Goal: Task Accomplishment & Management: Complete application form

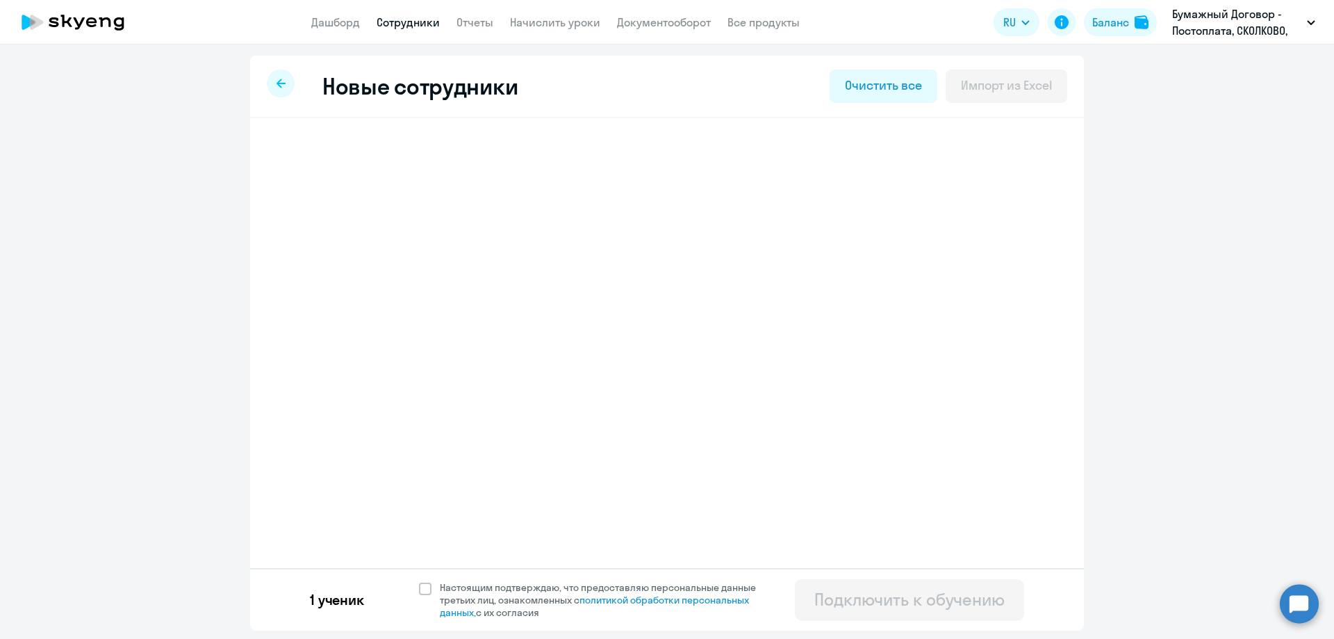
select select "english_adult_not_native_speaker_premium"
select select "3"
click at [426, 590] on span at bounding box center [425, 588] width 13 height 13
click at [419, 581] on input "Настоящим подтверждаю, что предоставляю персональные данные третьих лиц, ознако…" at bounding box center [418, 580] width 1 height 1
checkbox input "true"
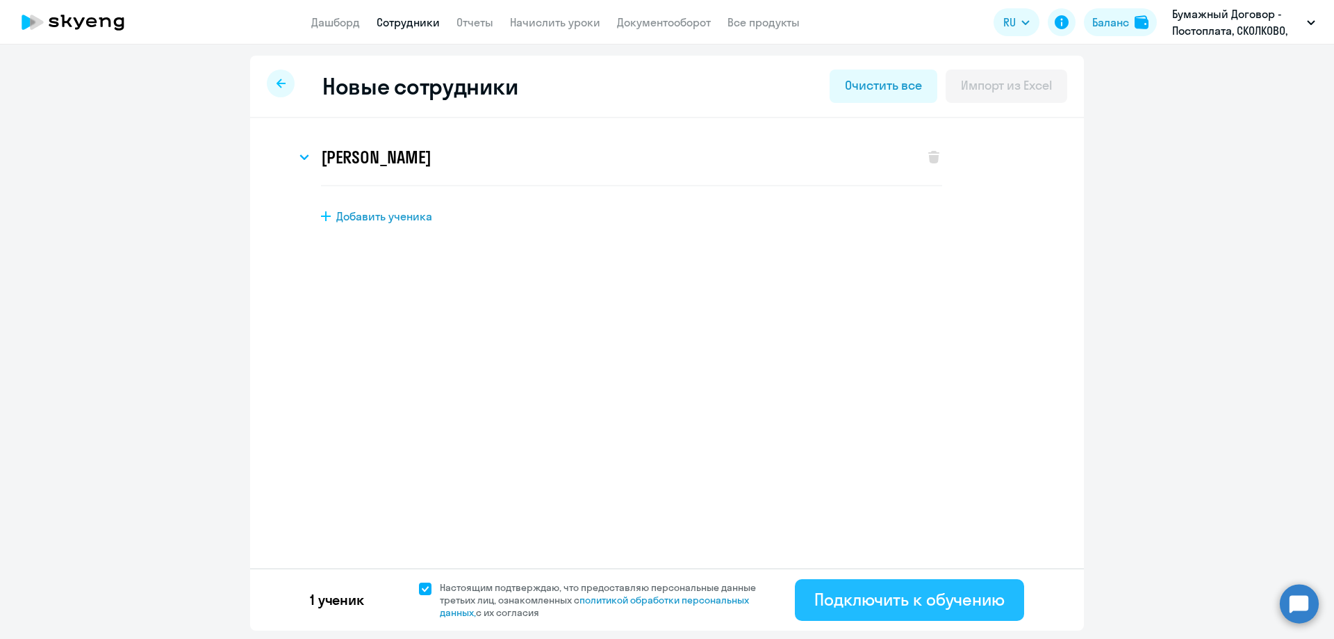
click at [875, 594] on div "Подключить к обучению" at bounding box center [910, 599] width 190 height 22
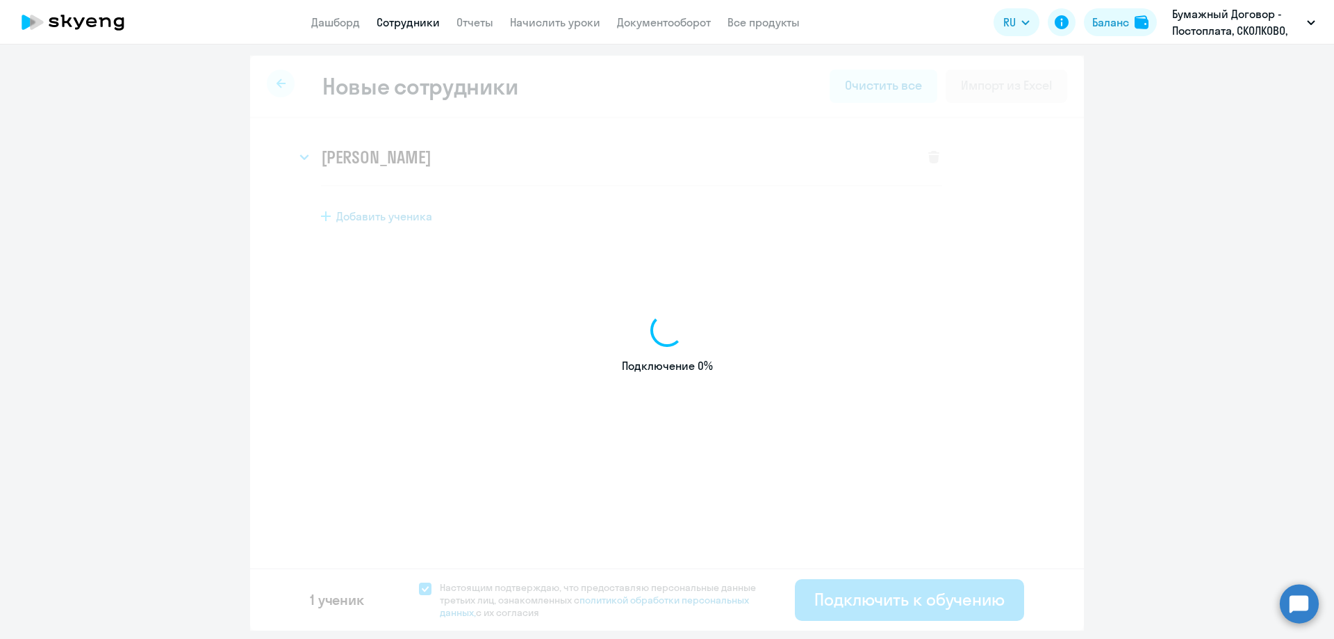
select select "english_adult_not_native_speaker_premium"
select select "3"
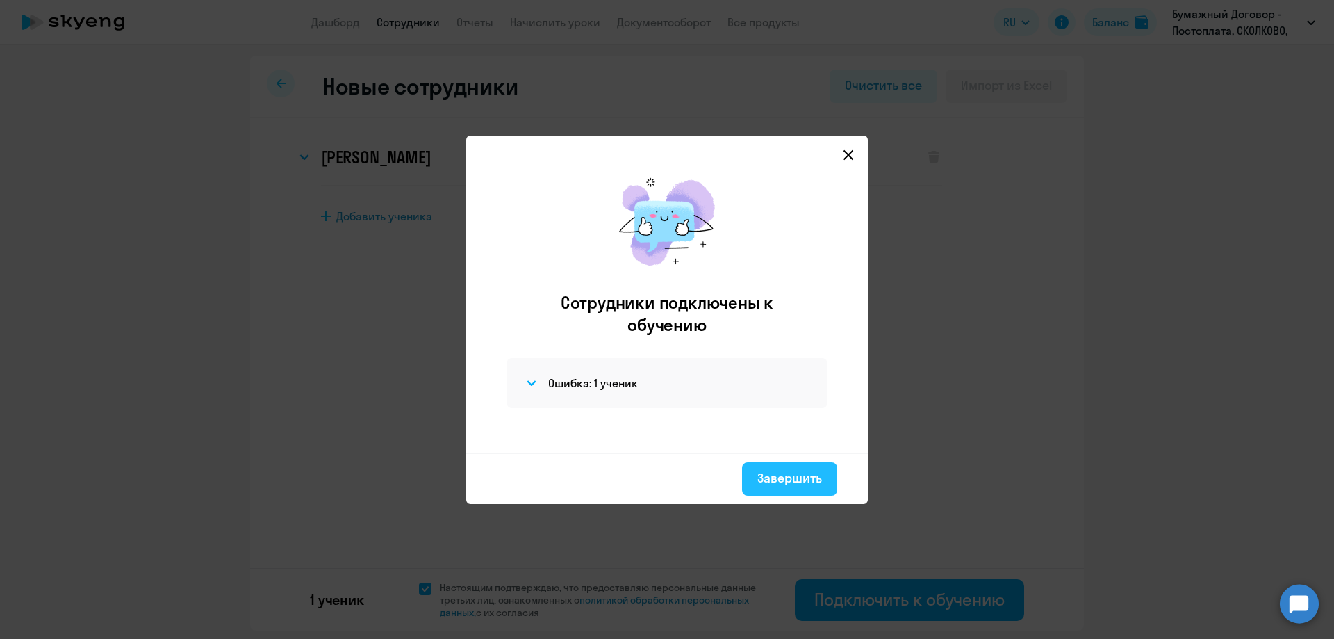
click at [783, 482] on div "Завершить" at bounding box center [790, 478] width 65 height 18
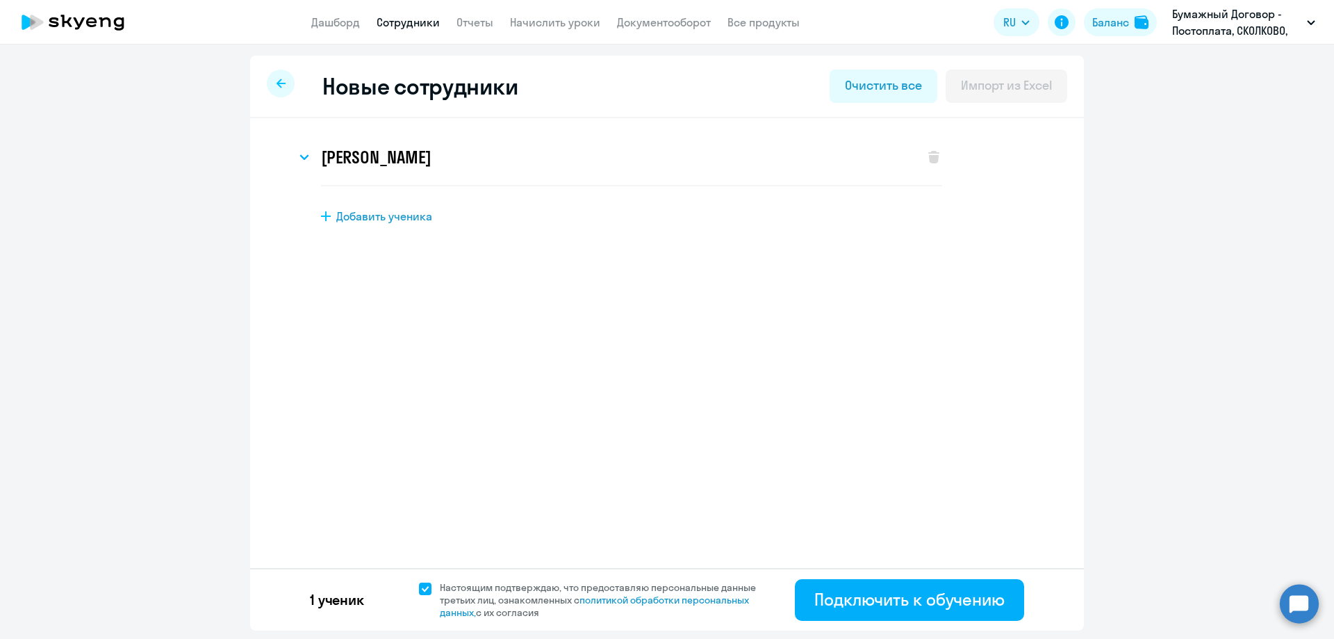
click at [285, 89] on div at bounding box center [281, 83] width 28 height 28
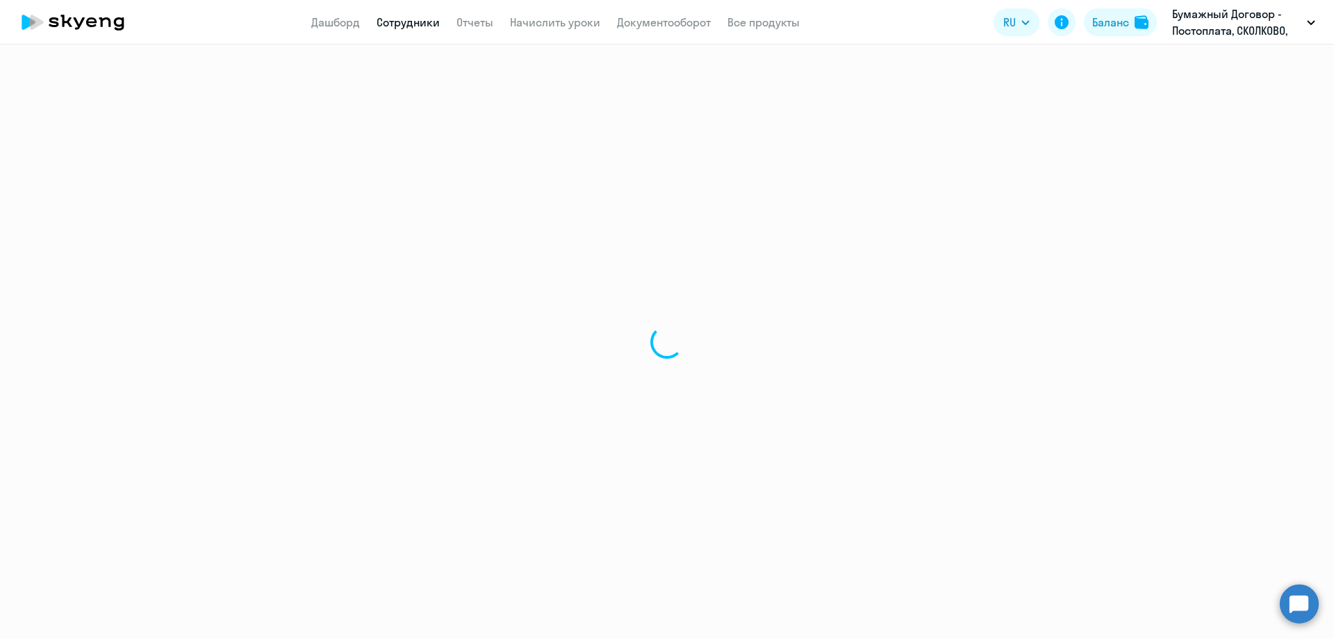
select select "30"
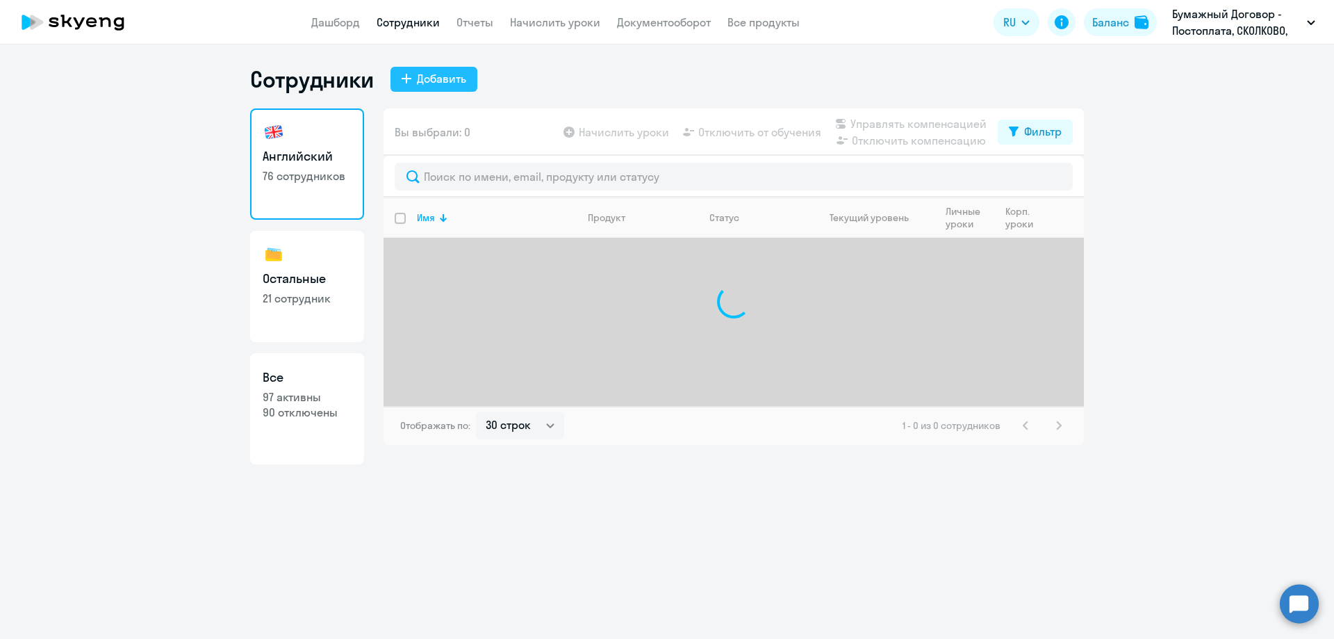
click at [449, 78] on div "Добавить" at bounding box center [441, 78] width 49 height 17
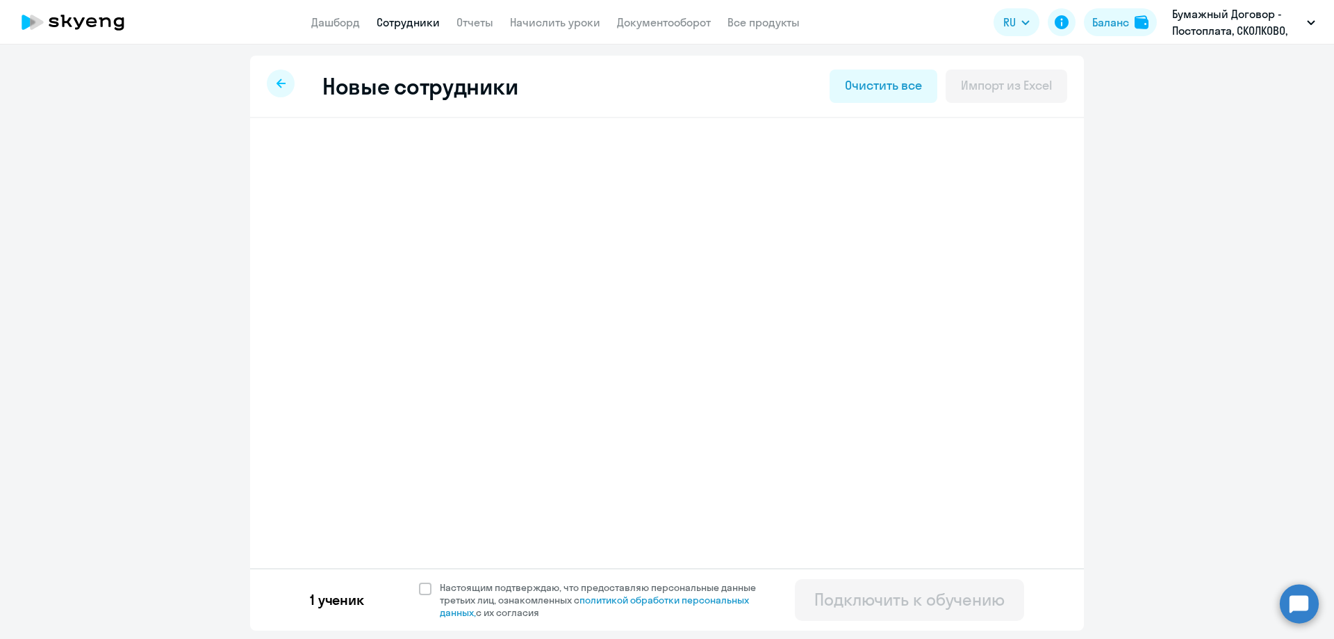
select select "english_adult_not_native_speaker_premium"
select select "3"
click at [935, 149] on svg-icon at bounding box center [934, 157] width 17 height 17
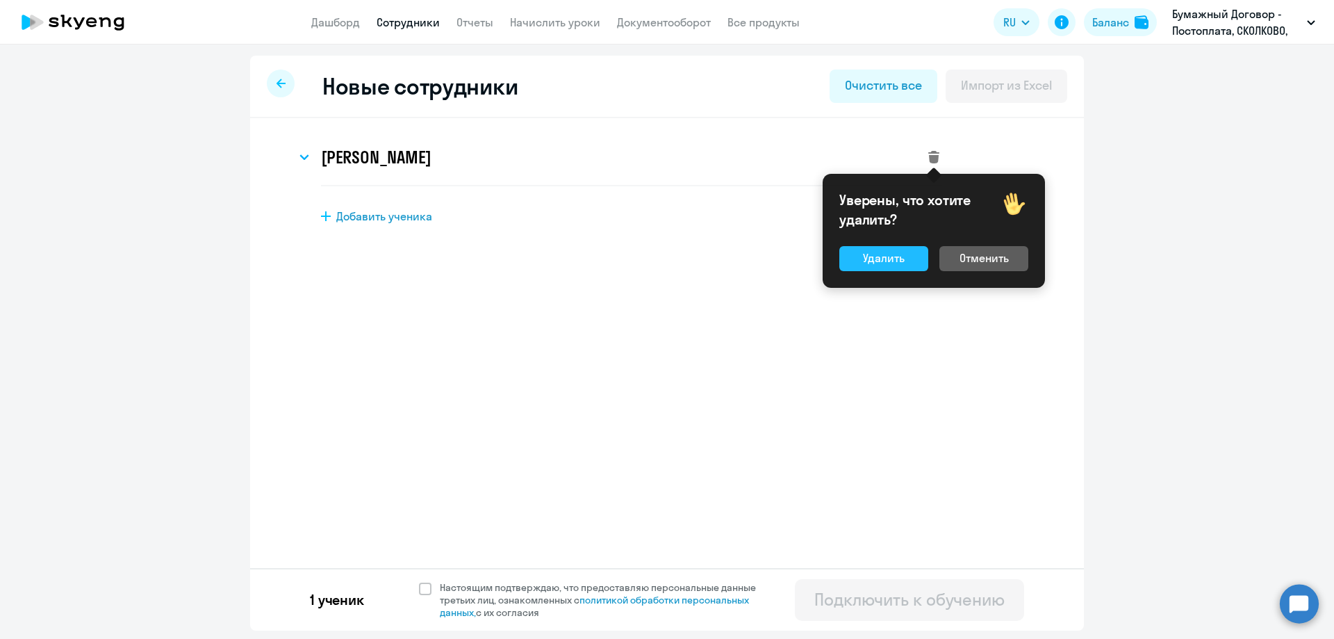
click at [903, 261] on div "Удалить" at bounding box center [884, 257] width 42 height 17
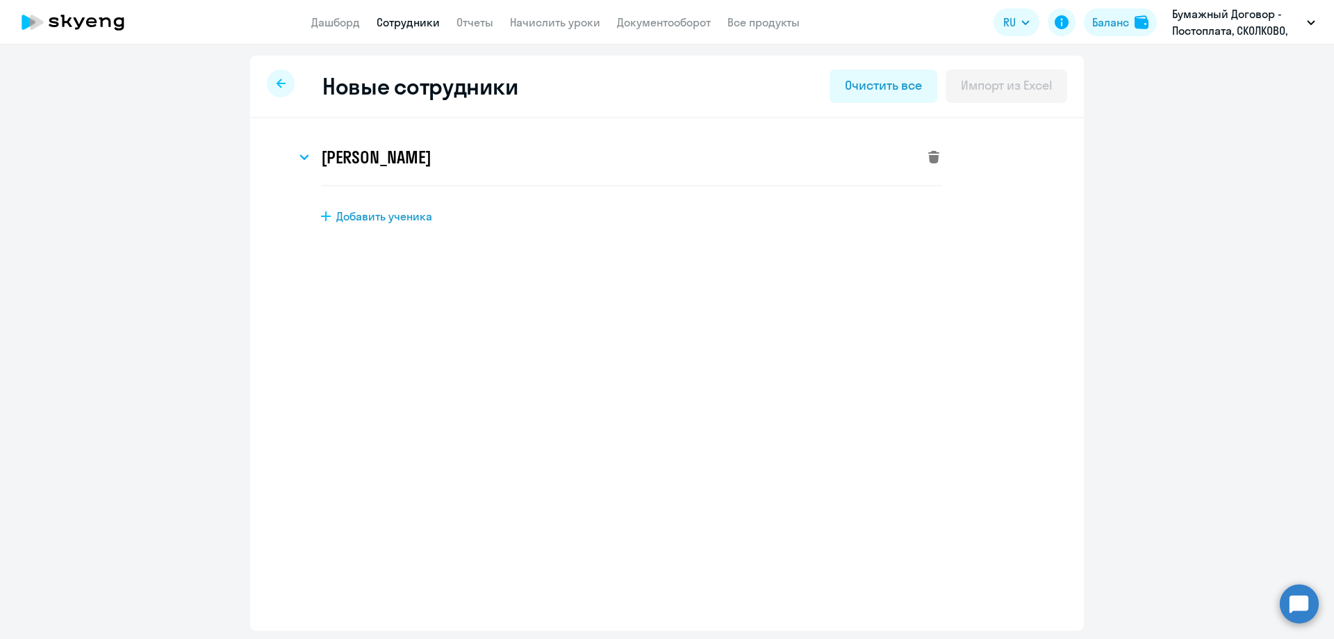
select select "english_adult_not_native_speaker"
select select "3"
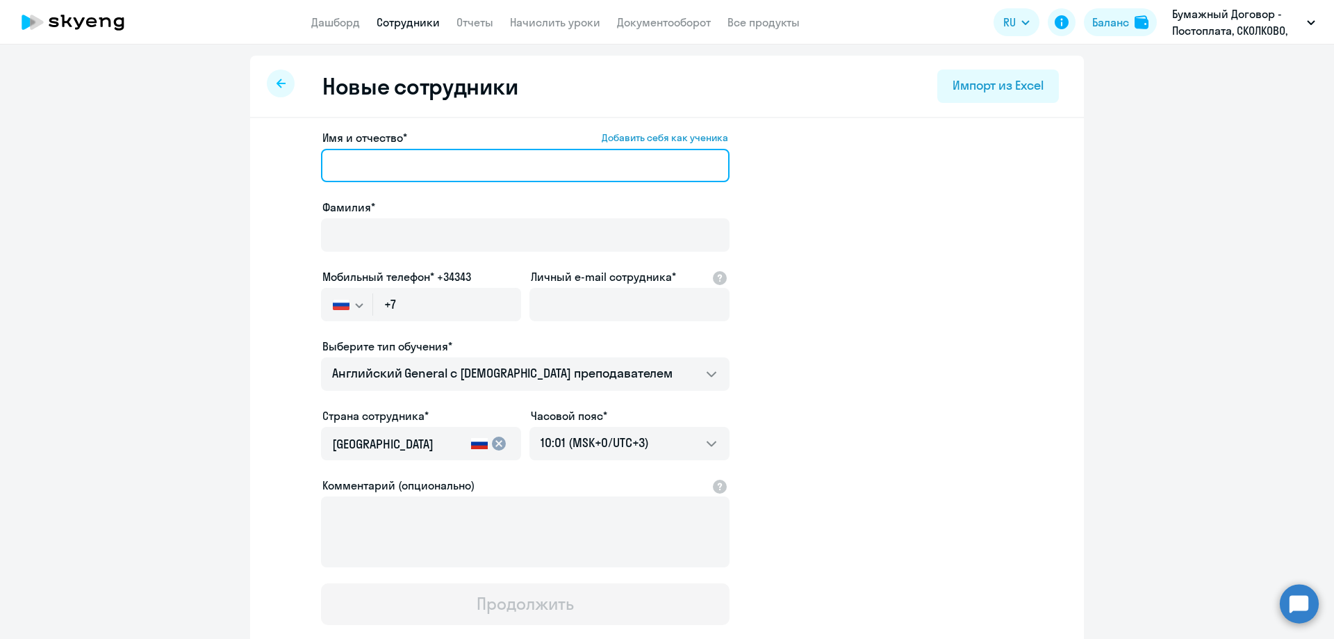
click at [434, 171] on input "Имя и отчество* Добавить себя как ученика" at bounding box center [525, 165] width 409 height 33
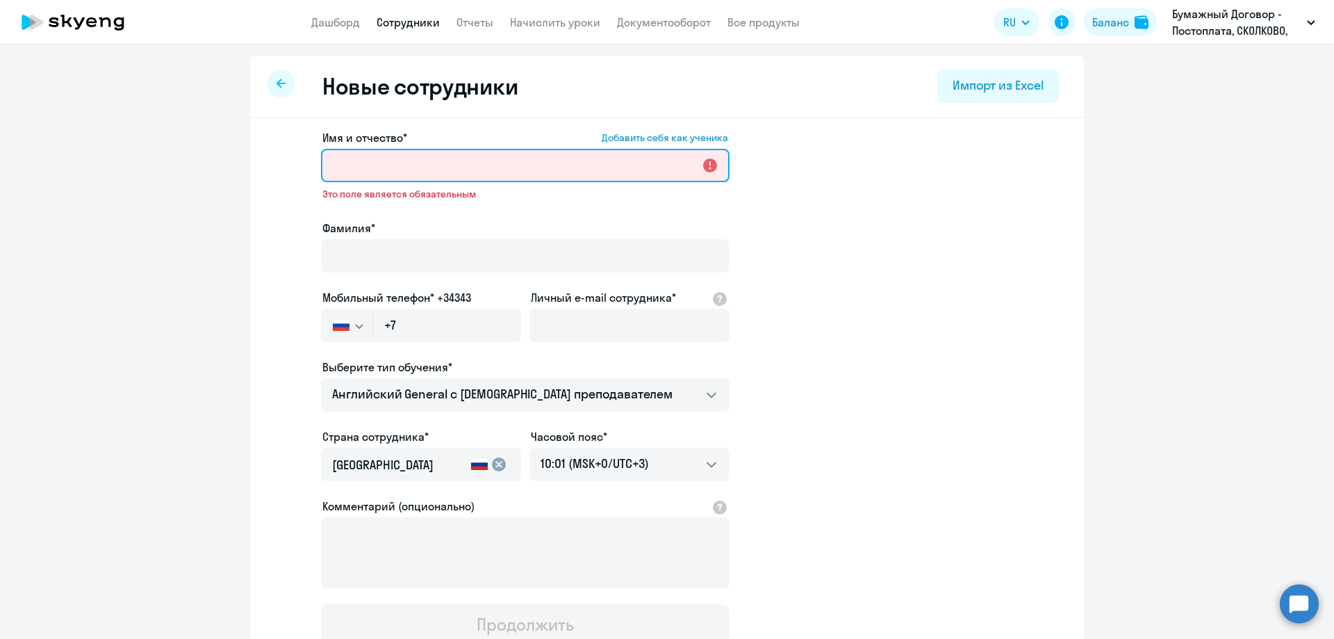
paste input "[PERSON_NAME]"
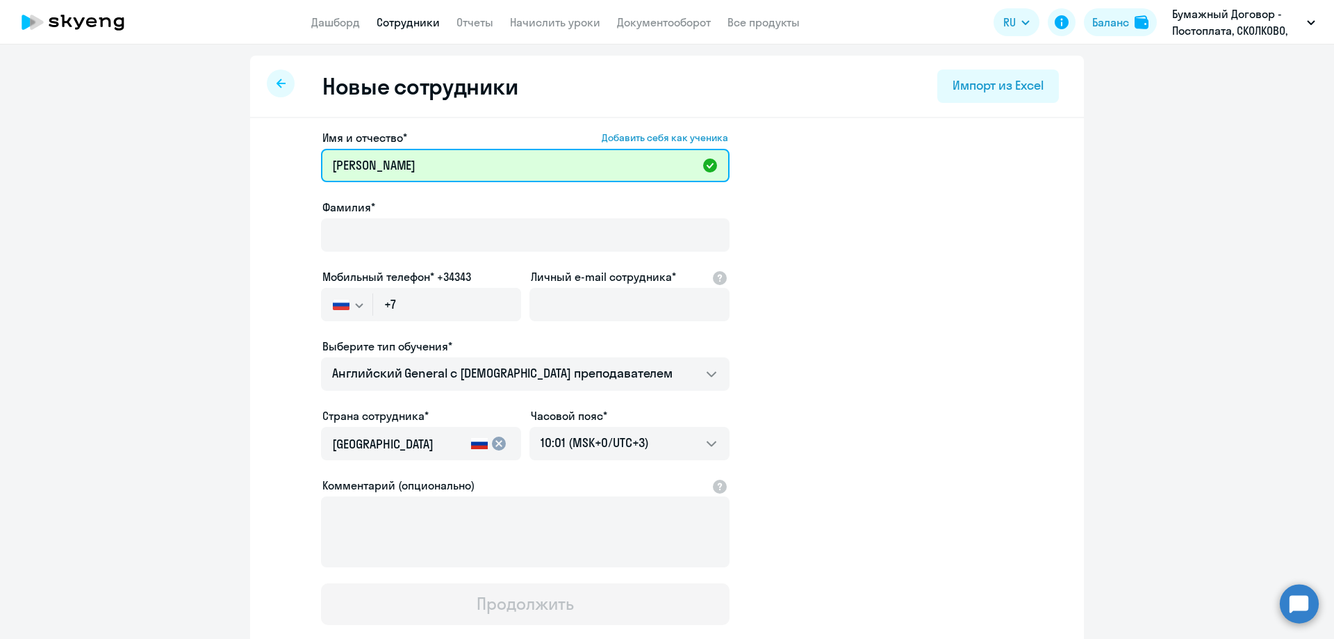
drag, startPoint x: 388, startPoint y: 165, endPoint x: 263, endPoint y: 149, distance: 126.1
click at [263, 149] on div "Имя и отчество* Добавить себя как ученика [PERSON_NAME]* Мобильный телефон* +34…" at bounding box center [667, 423] width 834 height 611
type input "[PERSON_NAME]"
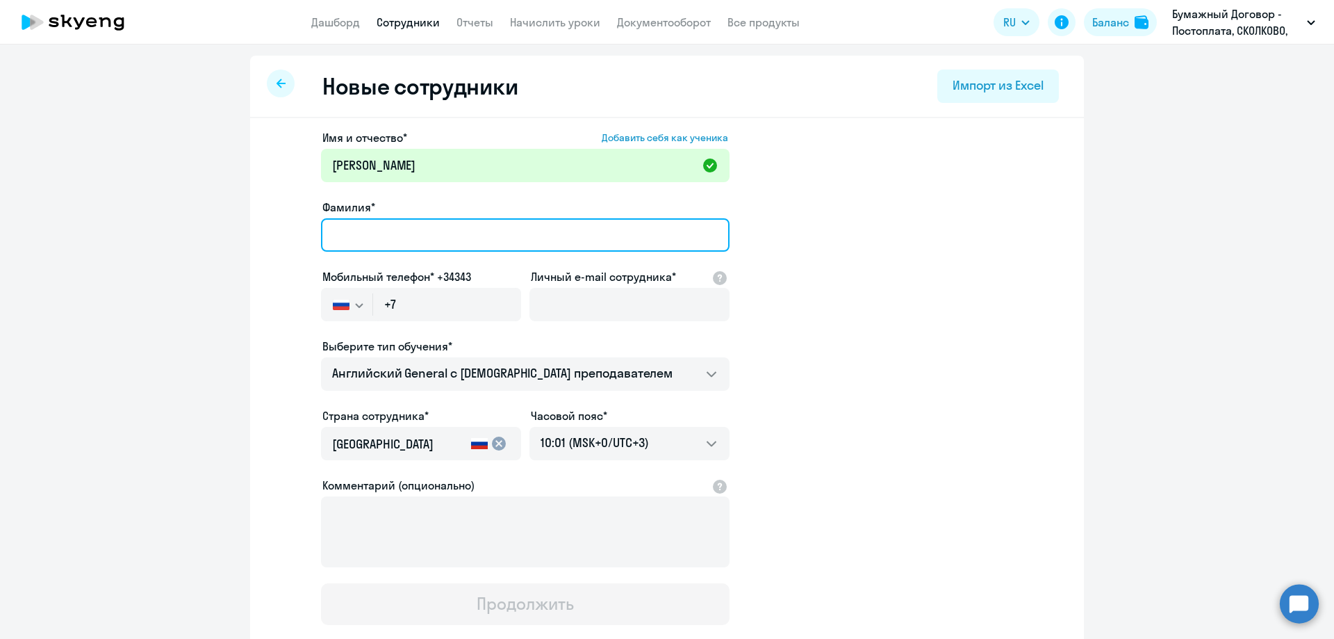
click at [373, 226] on input "Фамилия*" at bounding box center [525, 234] width 409 height 33
paste input "Бозорова"
type input "Бозорова"
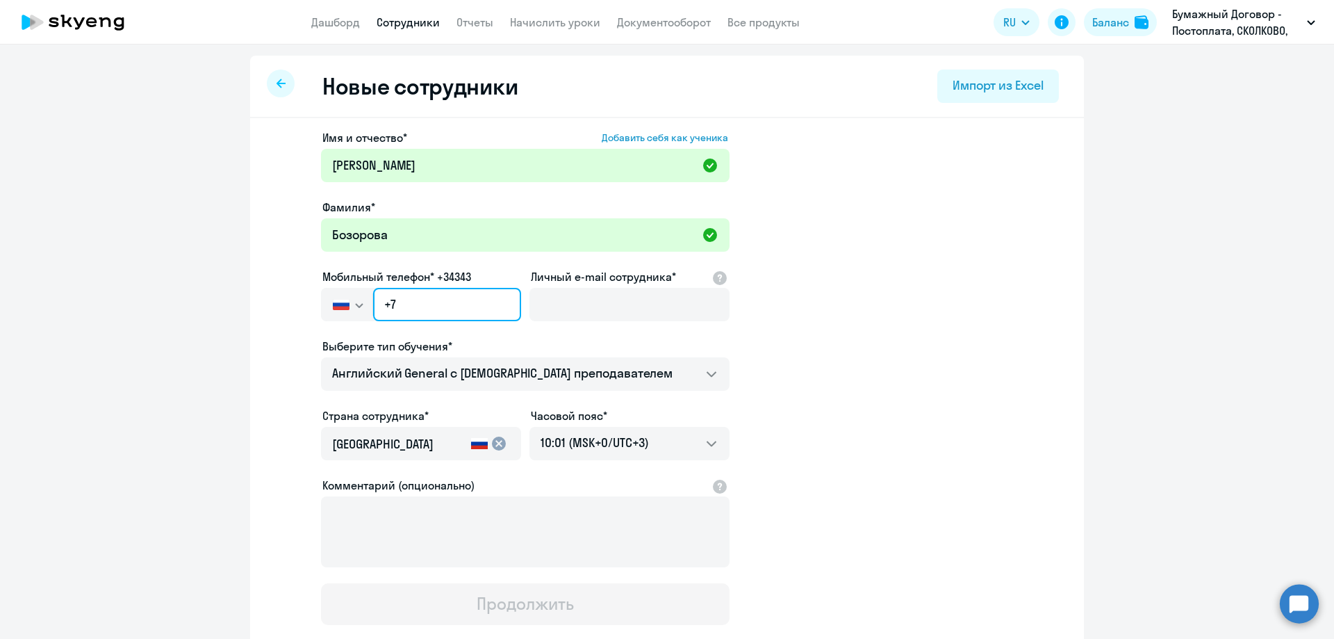
click at [434, 307] on input "+7" at bounding box center [447, 304] width 148 height 33
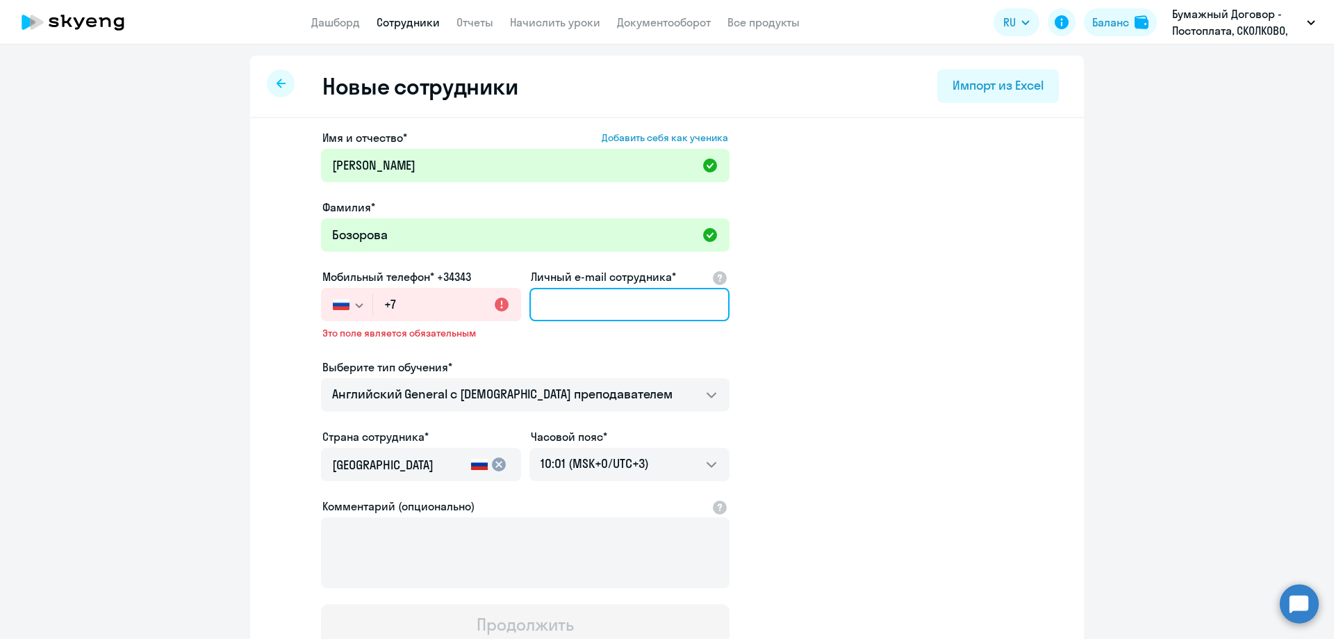
click at [607, 304] on input "Личный e-mail сотрудника*" at bounding box center [630, 304] width 200 height 33
paste input "[EMAIL_ADDRESS][DOMAIN_NAME]"
type input "[EMAIL_ADDRESS][DOMAIN_NAME]"
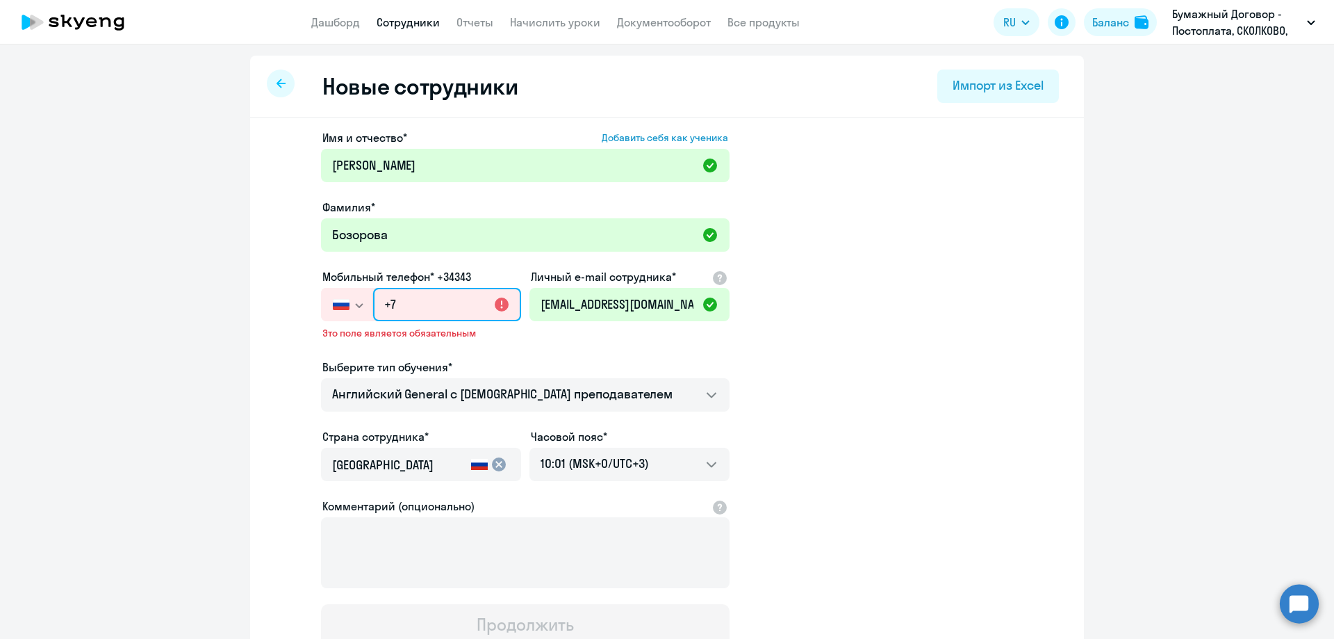
click at [429, 309] on input "+7" at bounding box center [447, 304] width 148 height 33
paste input "[PHONE_NUMBER]"
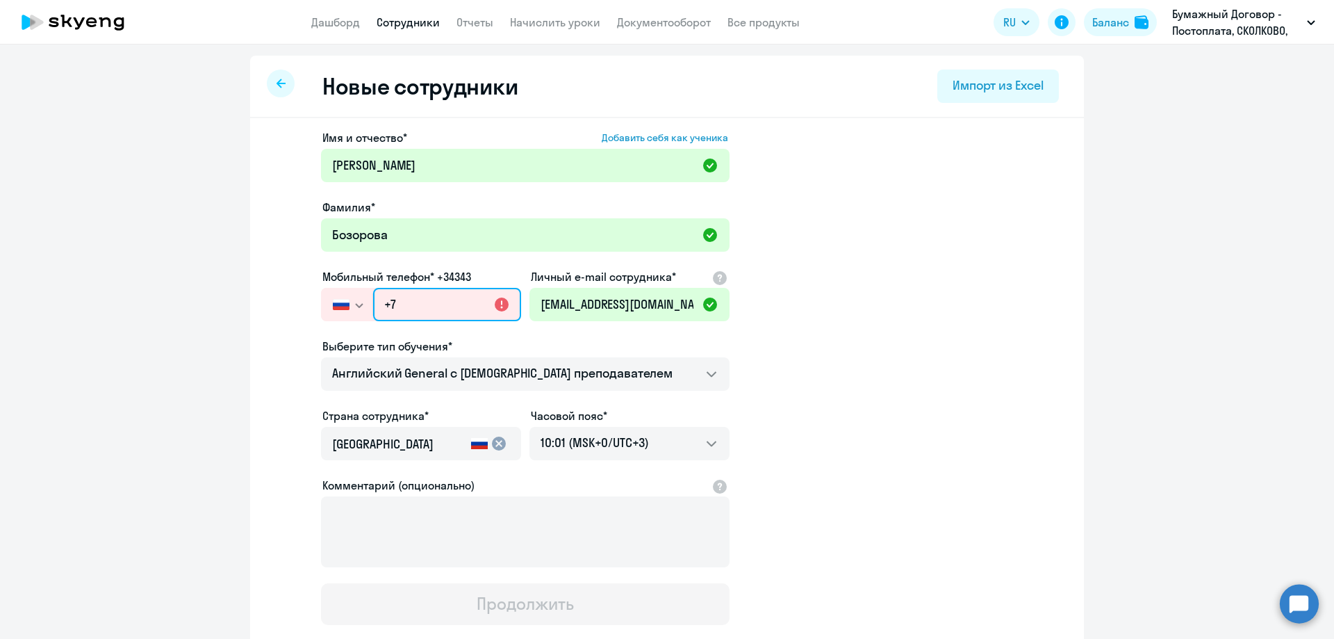
type input "[PHONE_NUMBER]"
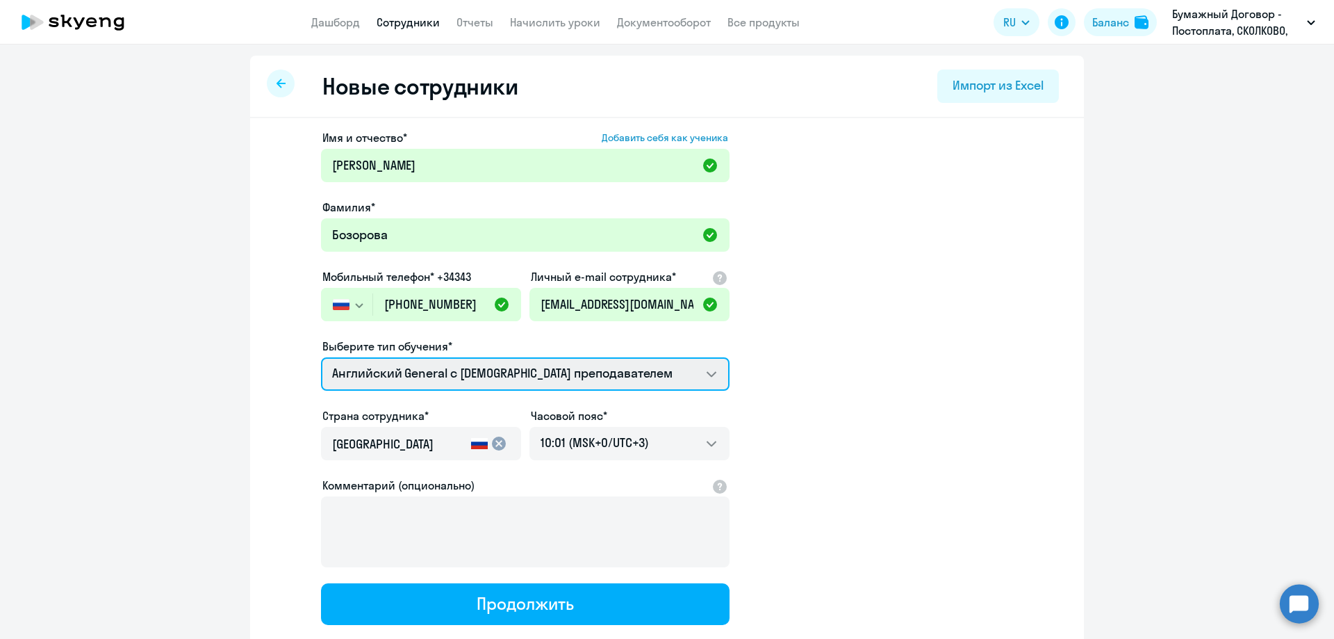
click at [530, 378] on select "Screening Test Talks 15 минутные разговоры на английском Премиум [DEMOGRAPHIC_D…" at bounding box center [525, 373] width 409 height 33
select select "english_adult_not_native_speaker_premium"
click at [321, 357] on select "Screening Test Talks 15 минутные разговоры на английском Премиум [DEMOGRAPHIC_D…" at bounding box center [525, 373] width 409 height 33
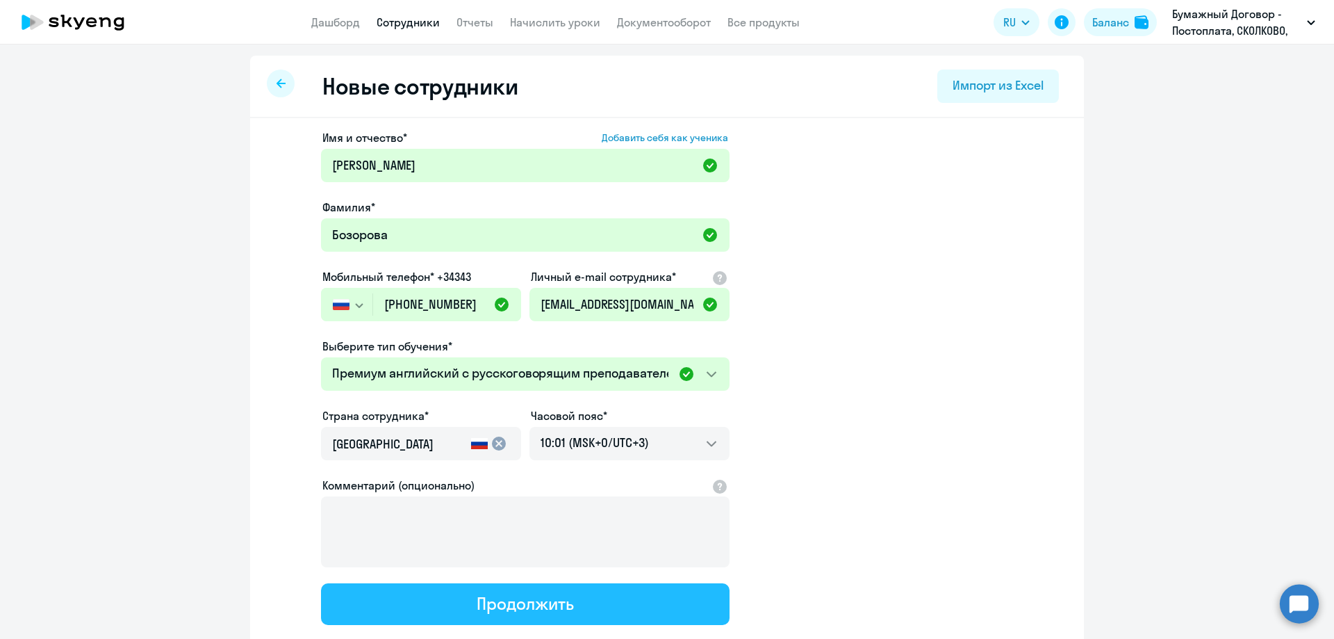
click at [545, 605] on div "Продолжить" at bounding box center [525, 603] width 97 height 22
select select "english_adult_not_native_speaker_premium"
select select "3"
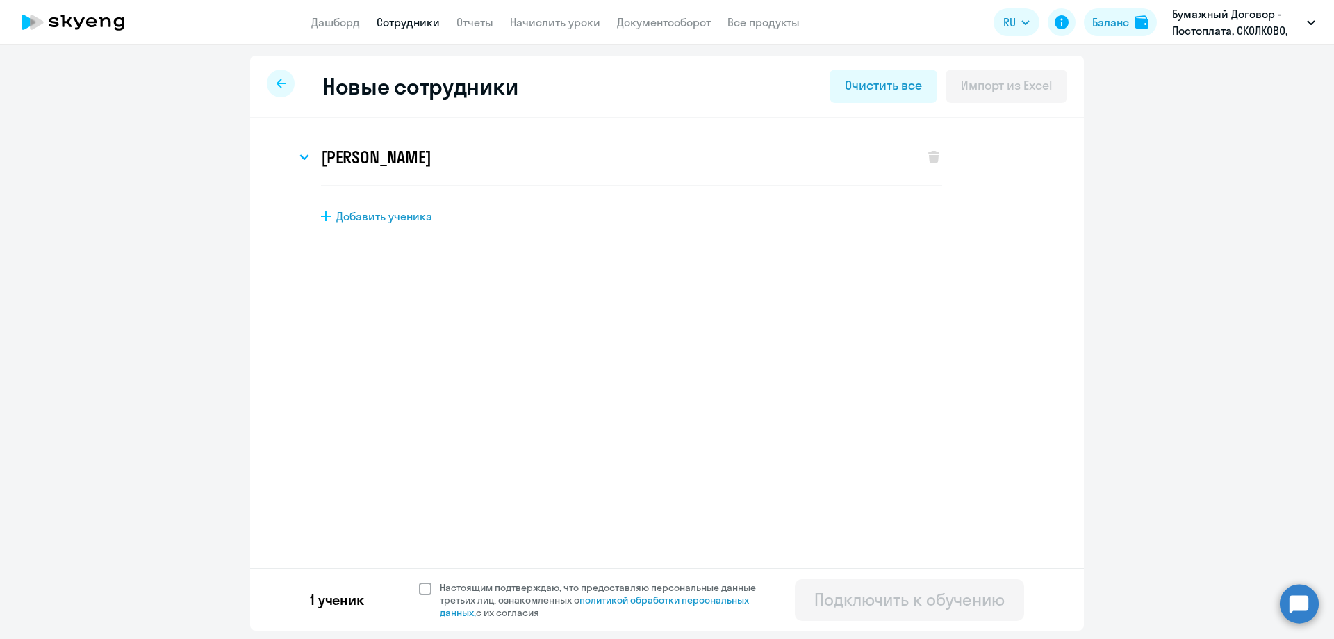
drag, startPoint x: 421, startPoint y: 591, endPoint x: 474, endPoint y: 593, distance: 52.8
click at [422, 591] on span at bounding box center [425, 588] width 13 height 13
click at [419, 581] on input "Настоящим подтверждаю, что предоставляю персональные данные третьих лиц, ознако…" at bounding box center [418, 580] width 1 height 1
checkbox input "true"
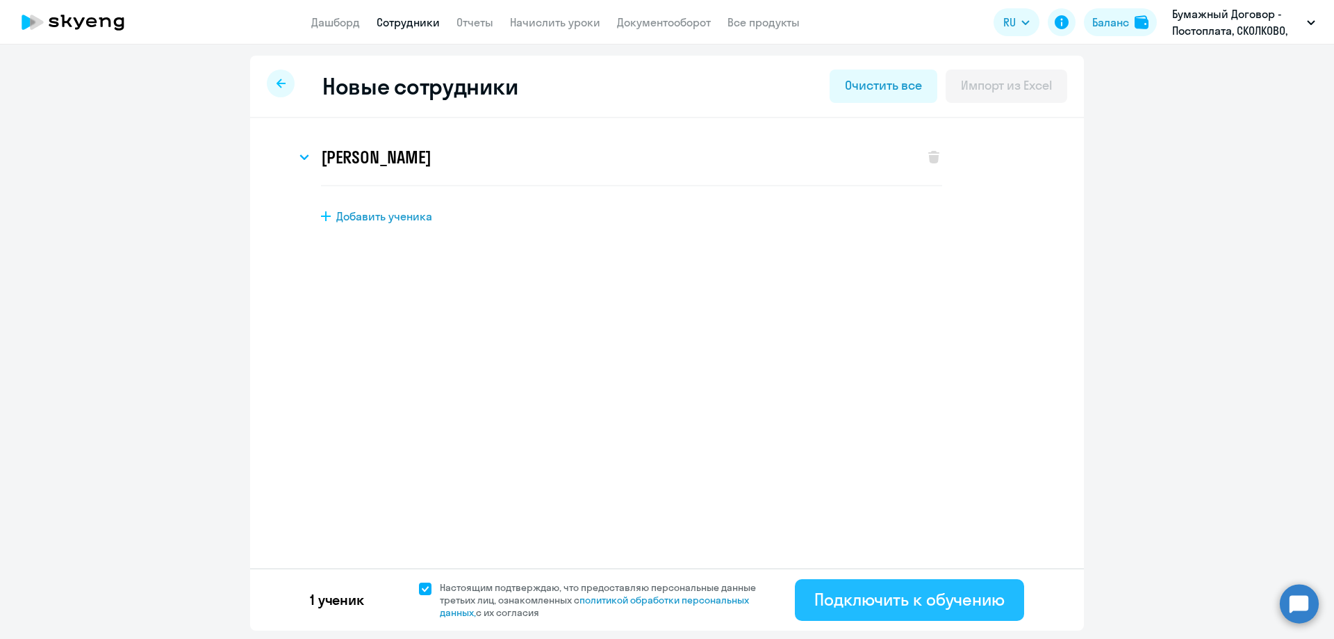
click at [840, 592] on div "Подключить к обучению" at bounding box center [910, 599] width 190 height 22
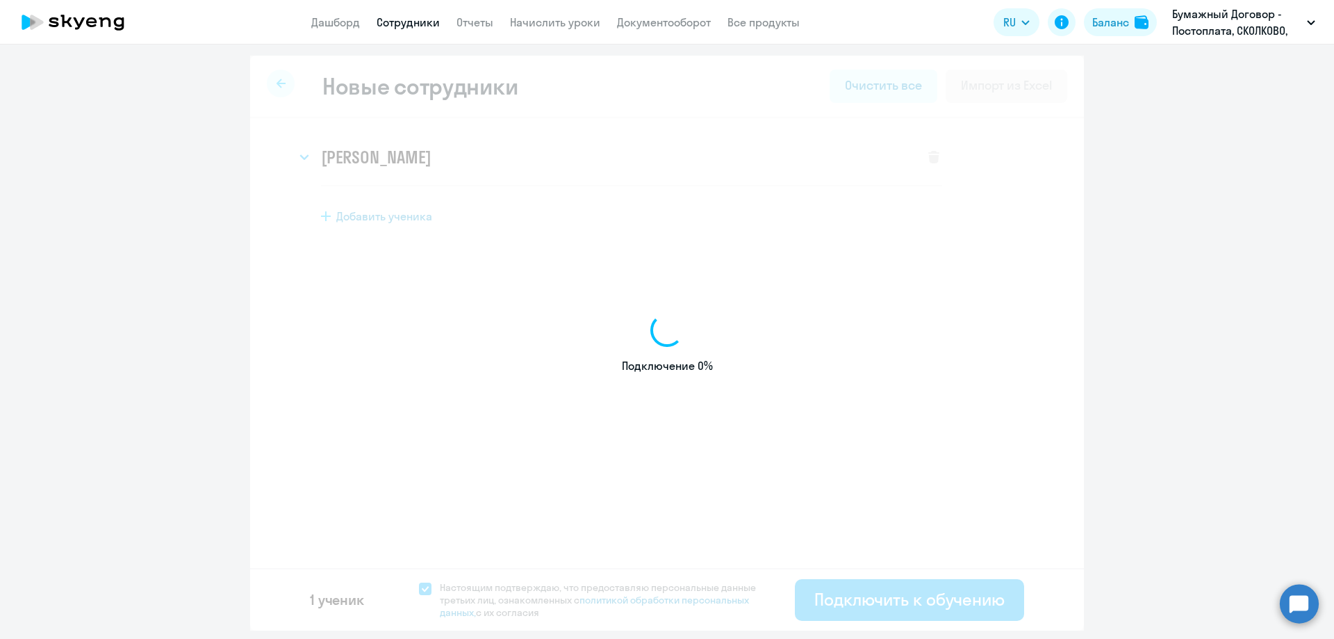
select select "english_adult_not_native_speaker_premium"
select select "3"
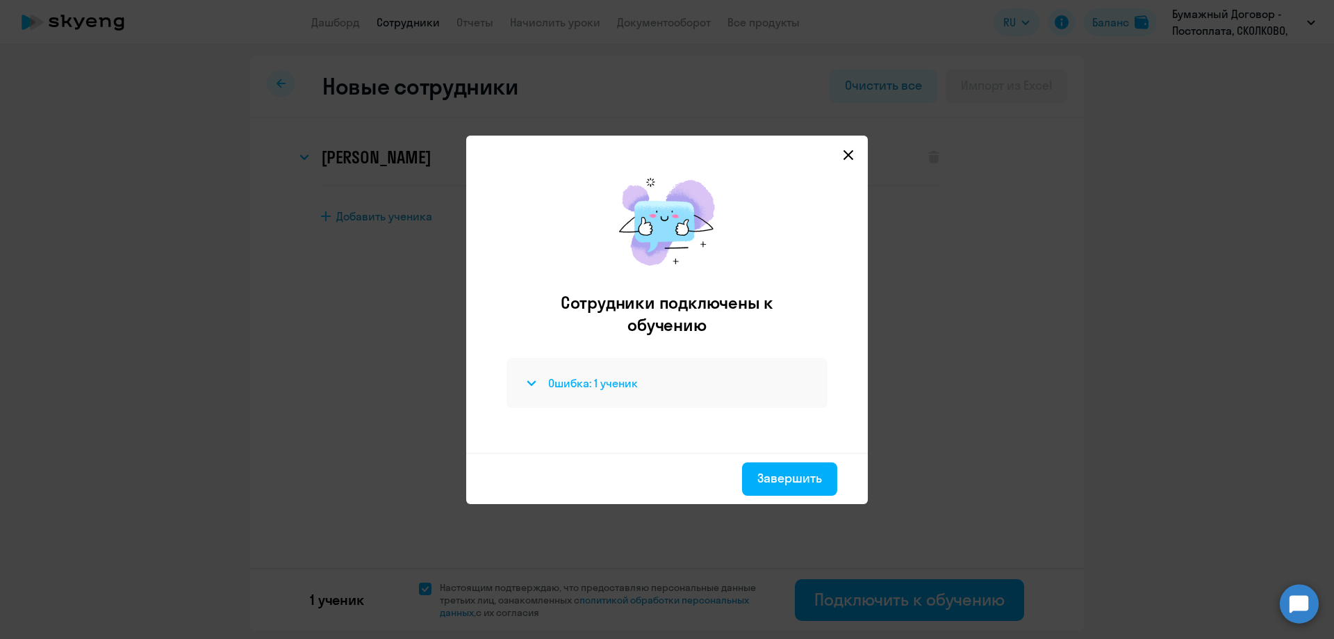
click at [550, 375] on div "Ошибка: 1 ученик" at bounding box center [667, 383] width 288 height 17
